Goal: Information Seeking & Learning: Find specific page/section

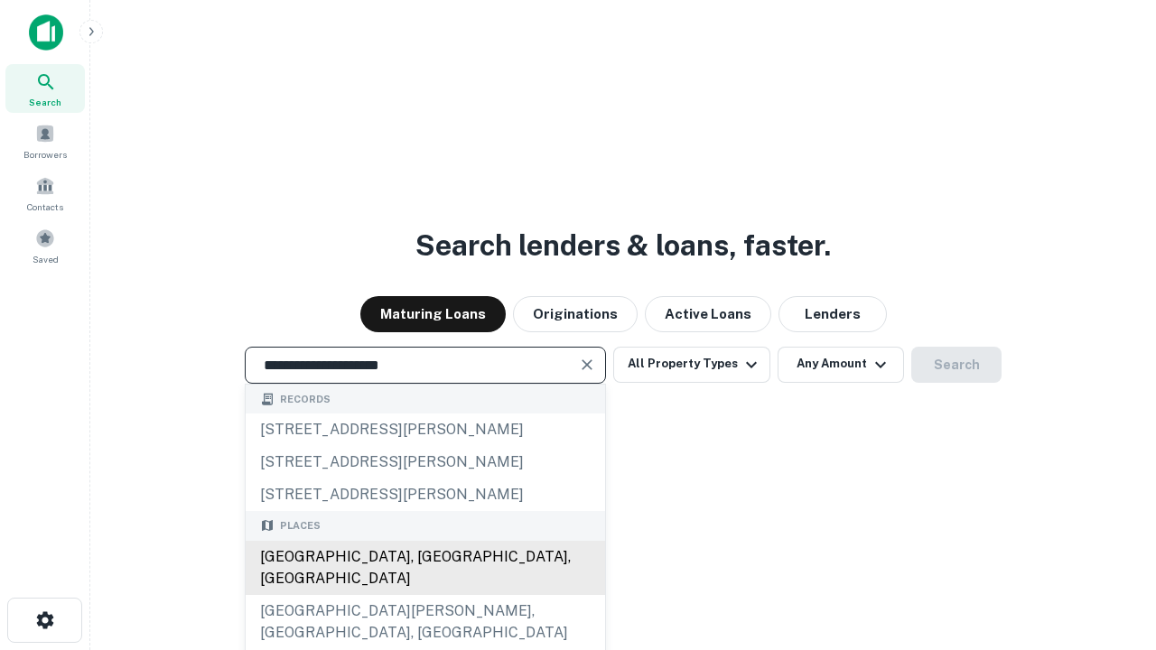
click at [424, 595] on div "[GEOGRAPHIC_DATA], [GEOGRAPHIC_DATA], [GEOGRAPHIC_DATA]" at bounding box center [425, 568] width 359 height 54
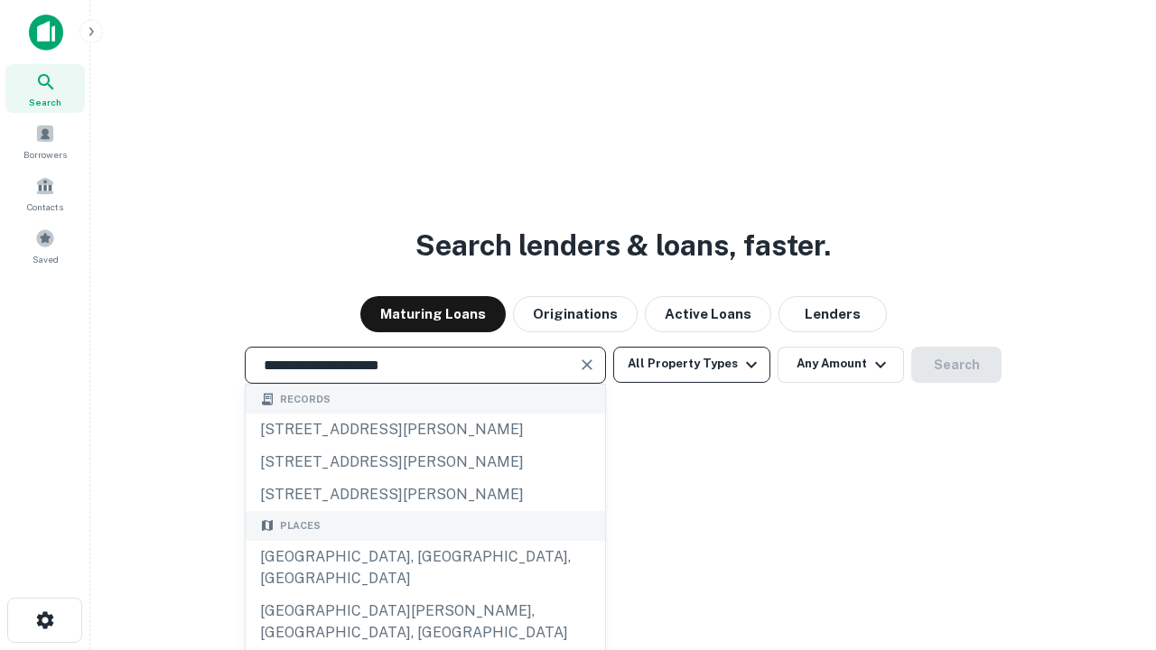
type input "**********"
click at [692, 364] on button "All Property Types" at bounding box center [691, 365] width 157 height 36
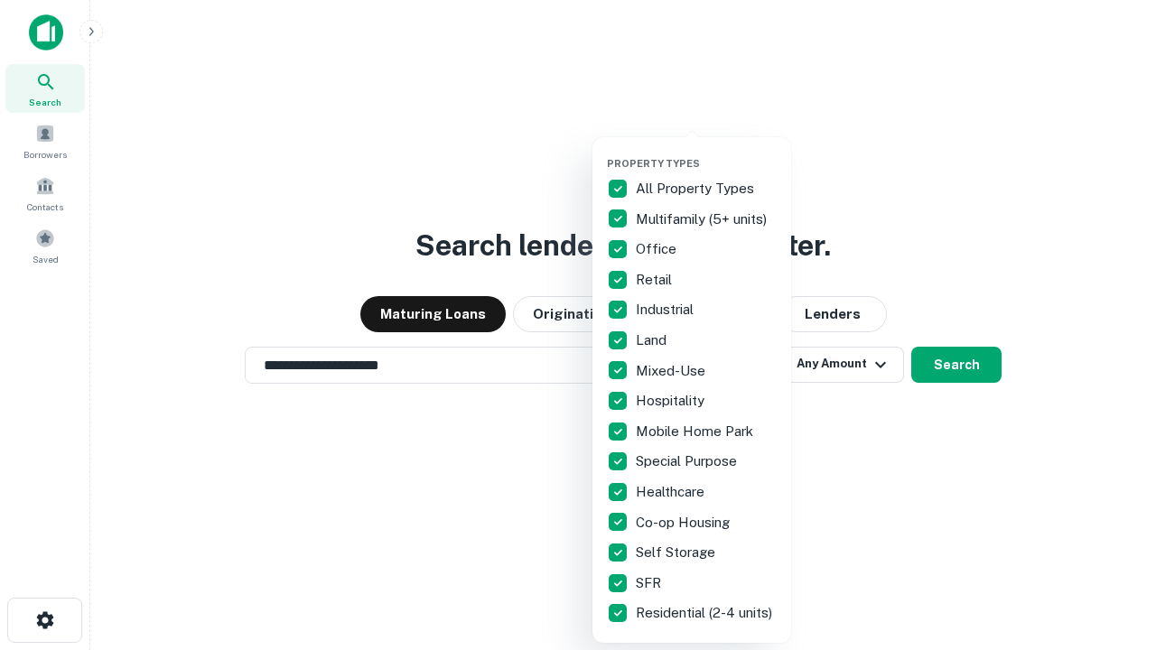
click at [706, 152] on button "button" at bounding box center [706, 152] width 199 height 1
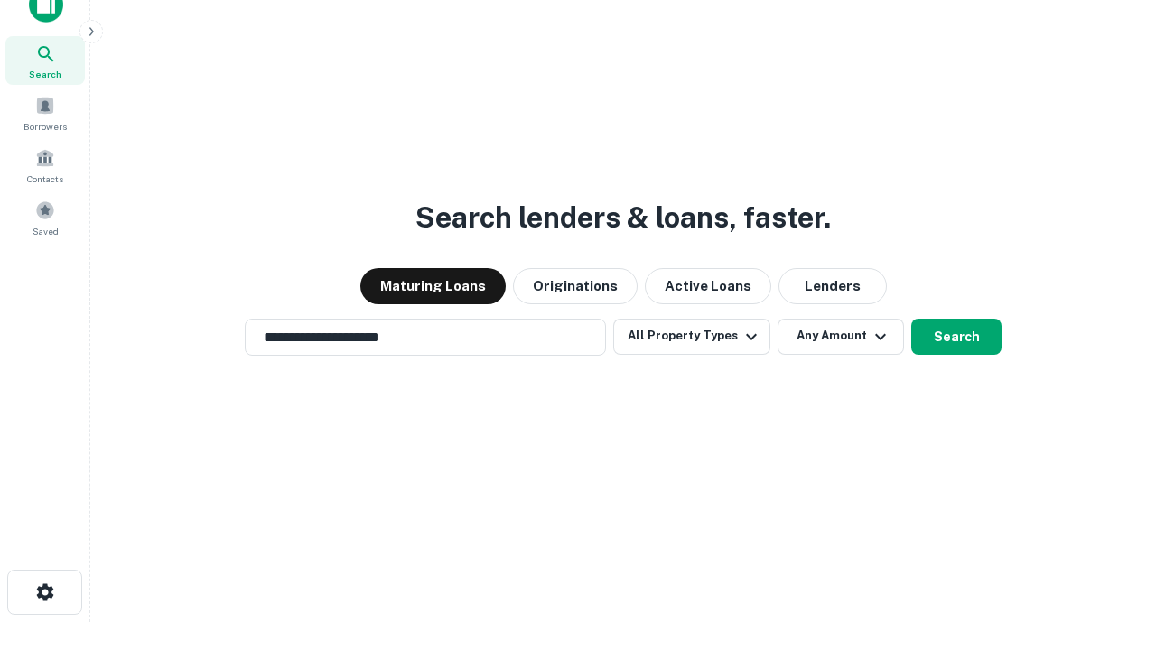
scroll to position [11, 218]
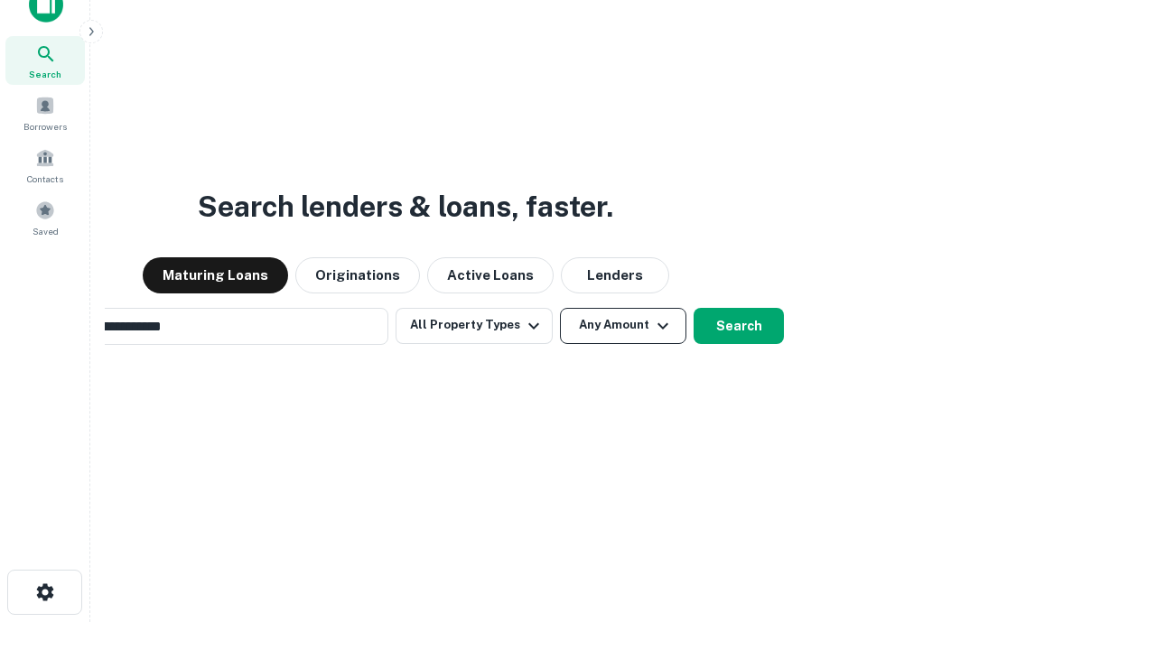
click at [560, 308] on button "Any Amount" at bounding box center [623, 326] width 126 height 36
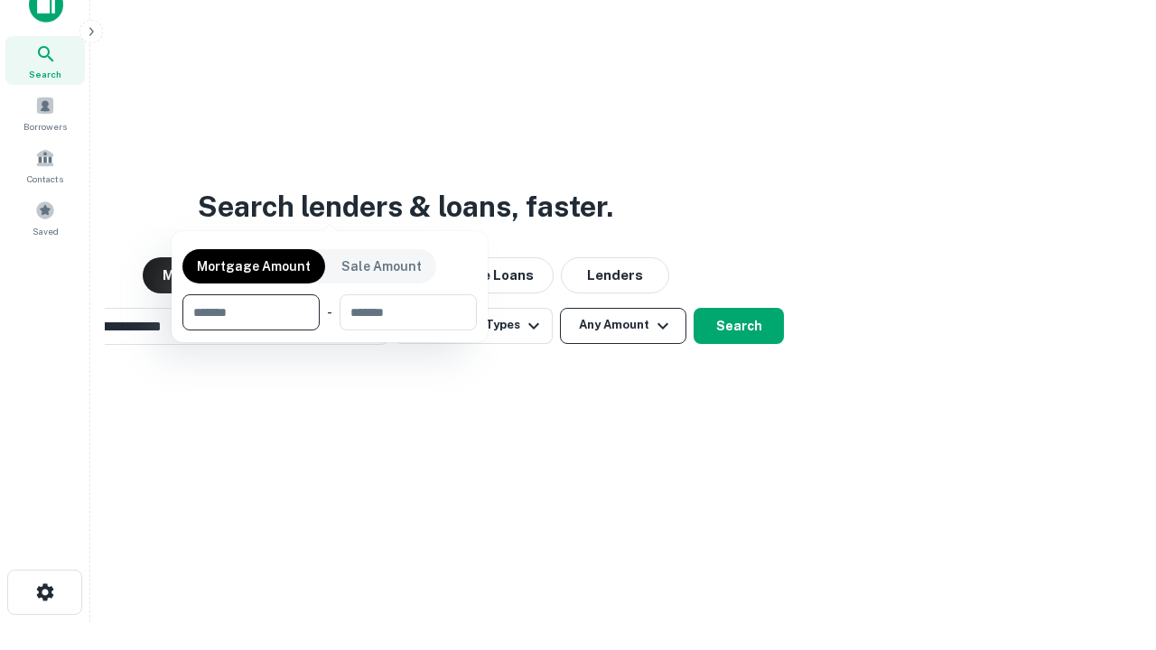
scroll to position [29, 0]
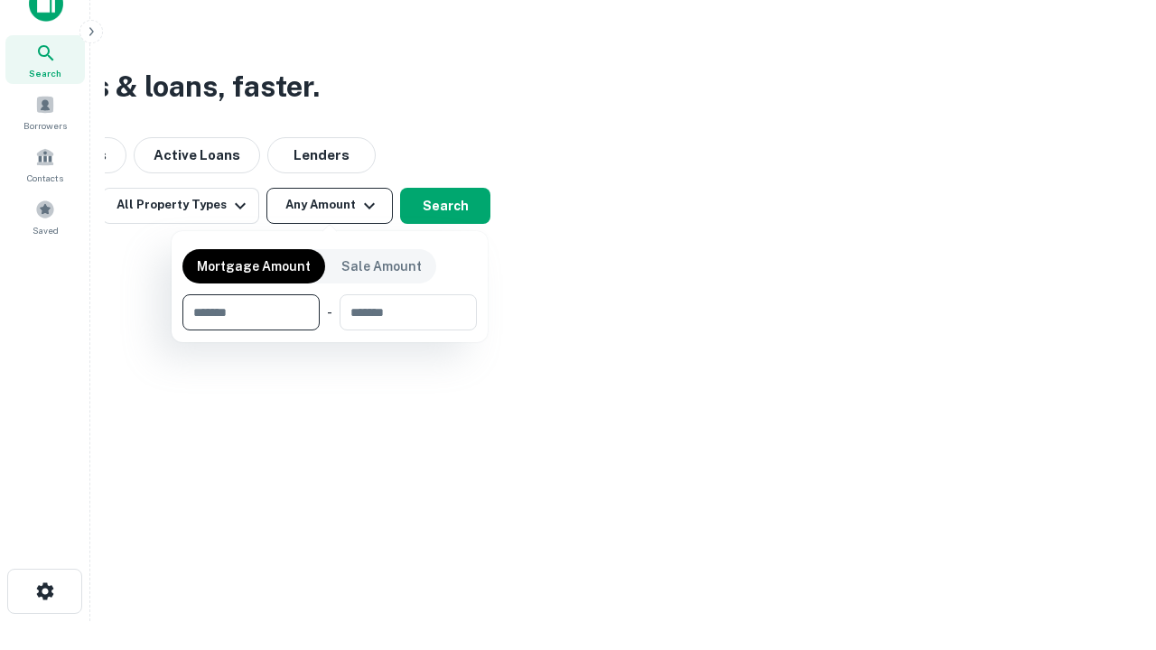
type input "*******"
click at [330, 330] on button "button" at bounding box center [329, 330] width 294 height 1
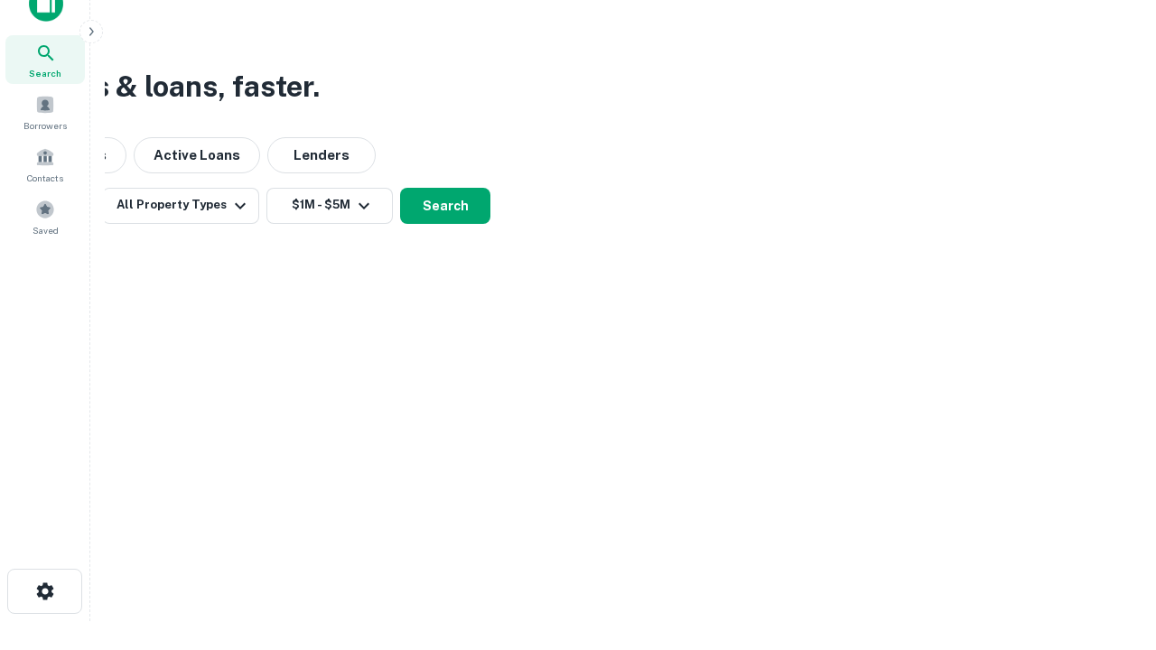
scroll to position [11, 333]
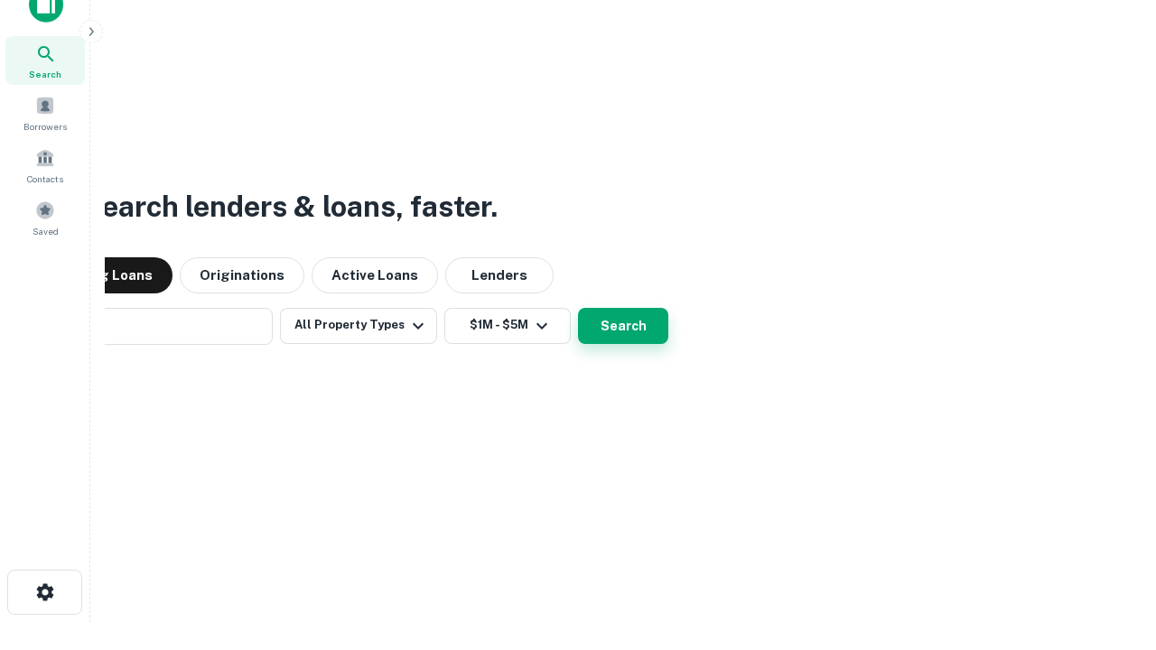
click at [578, 308] on button "Search" at bounding box center [623, 326] width 90 height 36
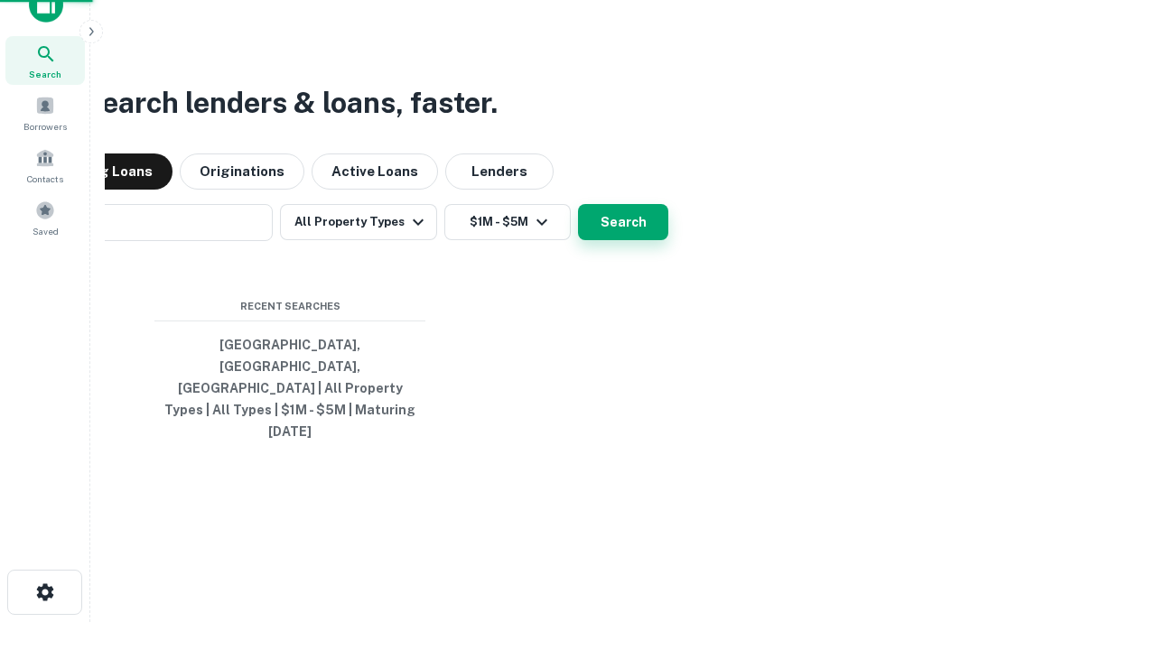
scroll to position [48, 511]
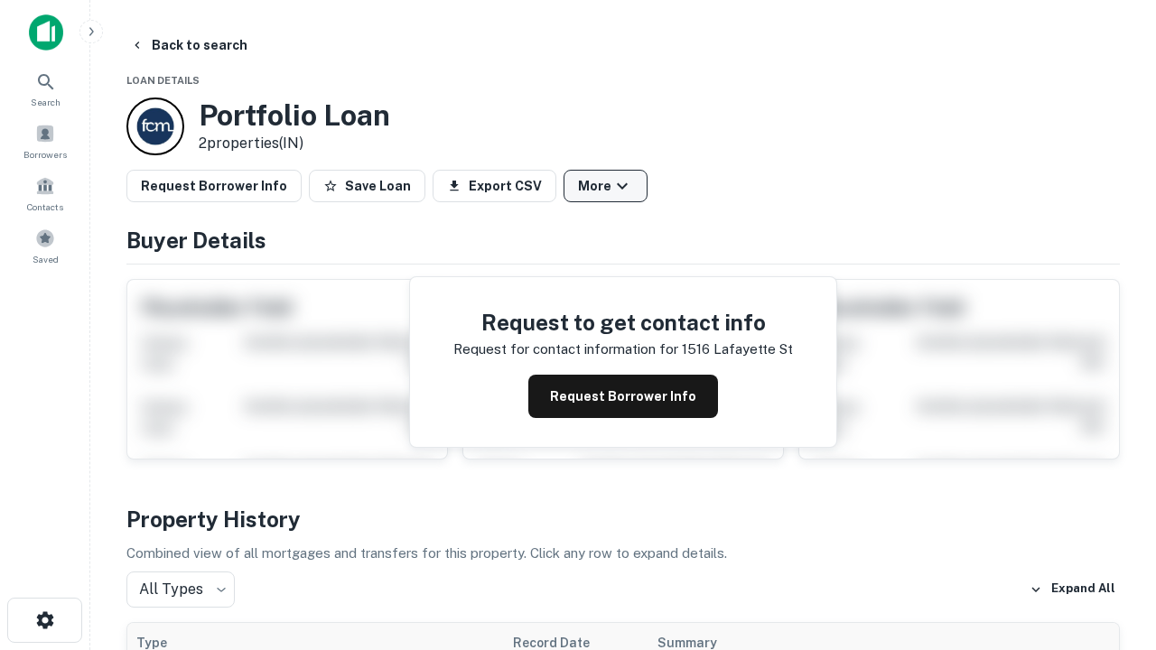
click at [605, 186] on button "More" at bounding box center [605, 186] width 84 height 33
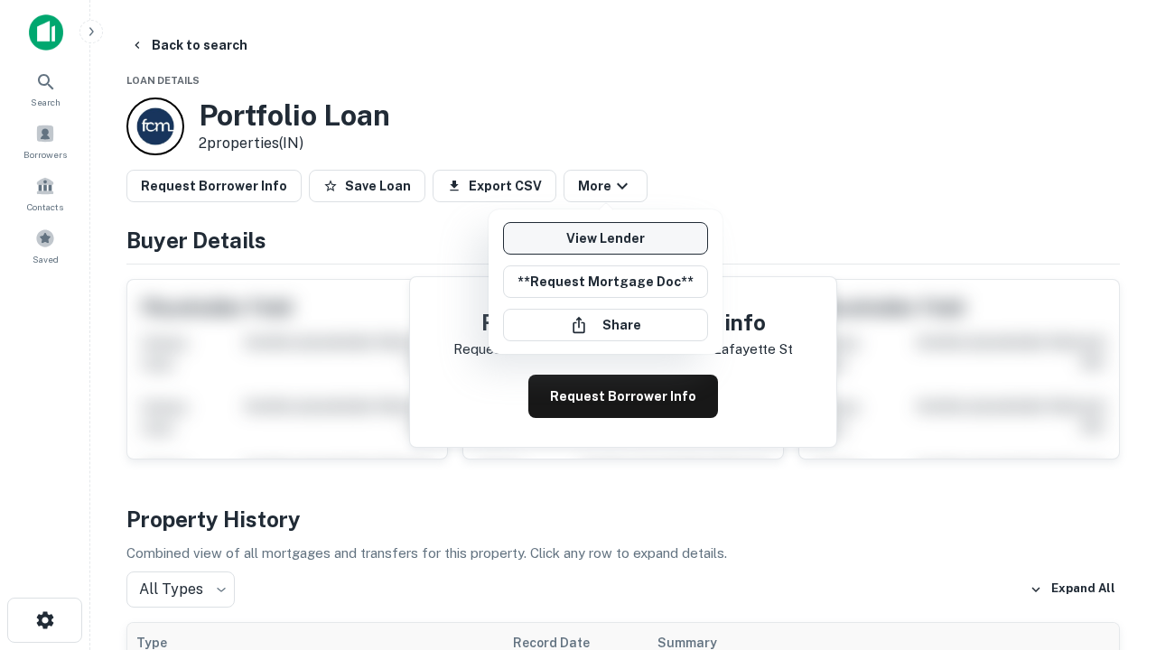
click at [605, 238] on link "View Lender" at bounding box center [605, 238] width 205 height 33
